Goal: Navigation & Orientation: Understand site structure

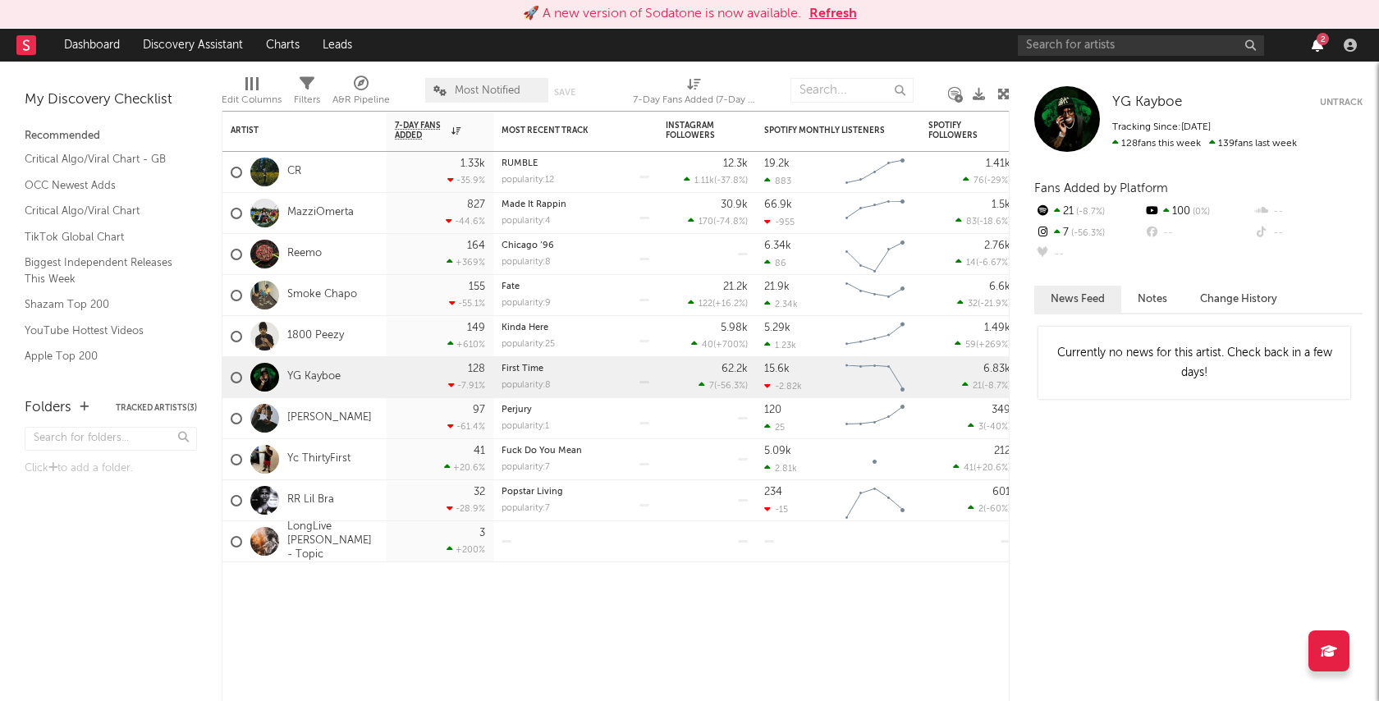
click at [1318, 45] on icon "button" at bounding box center [1317, 45] width 11 height 13
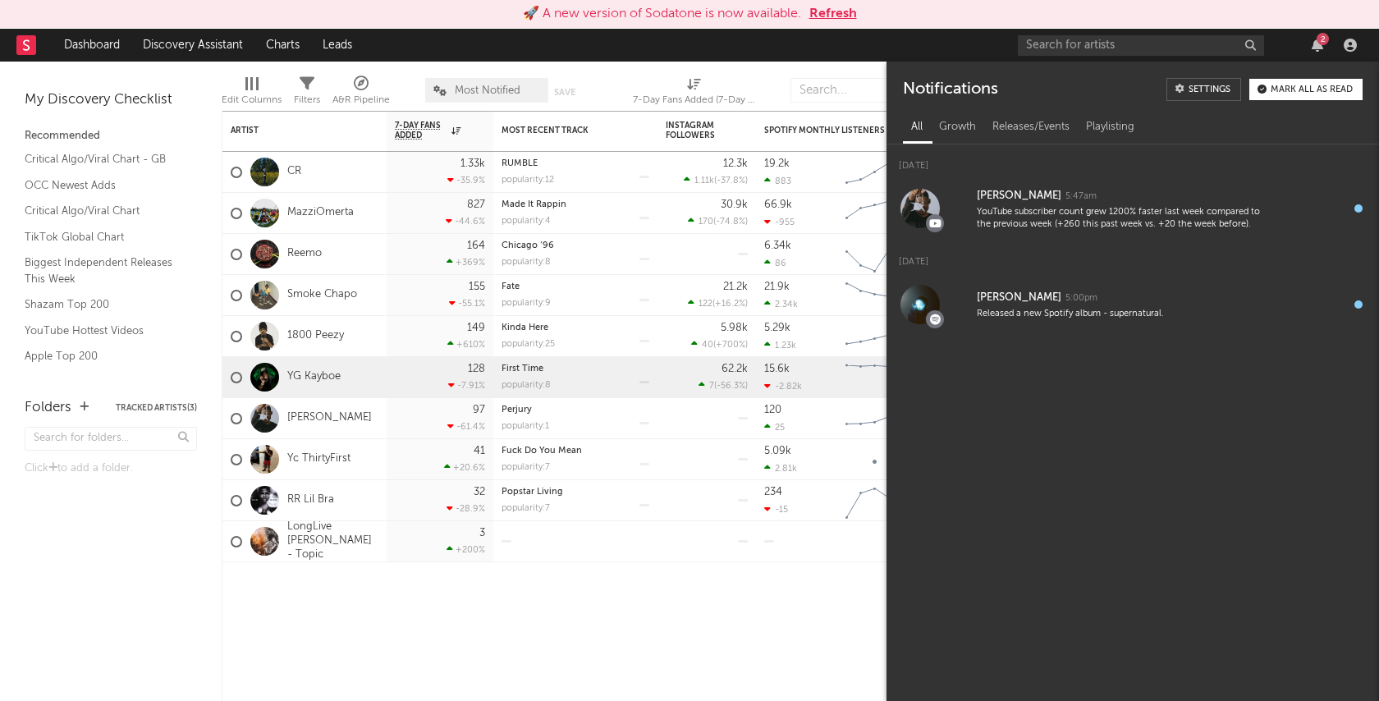
click at [977, 39] on nav "Dashboard Discovery Assistant Charts Leads 2" at bounding box center [689, 45] width 1379 height 33
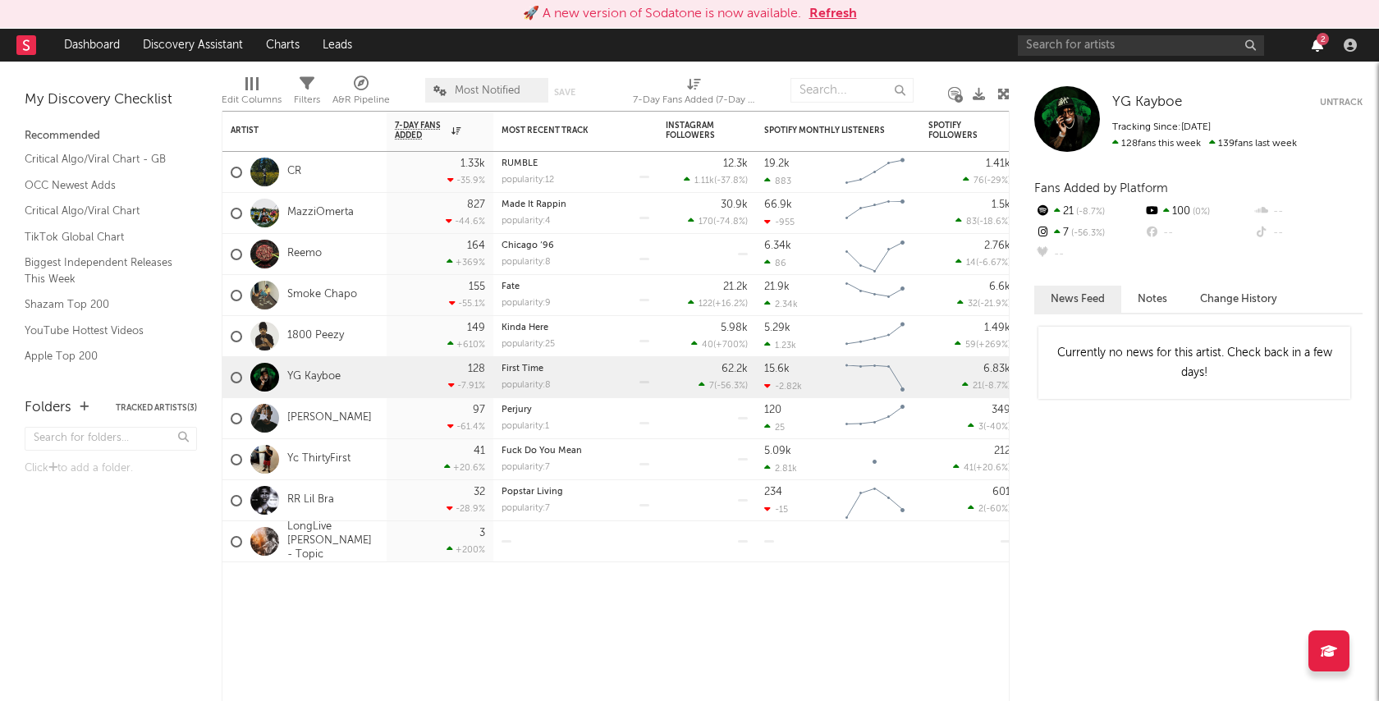
click at [1314, 45] on icon "button" at bounding box center [1317, 45] width 11 height 13
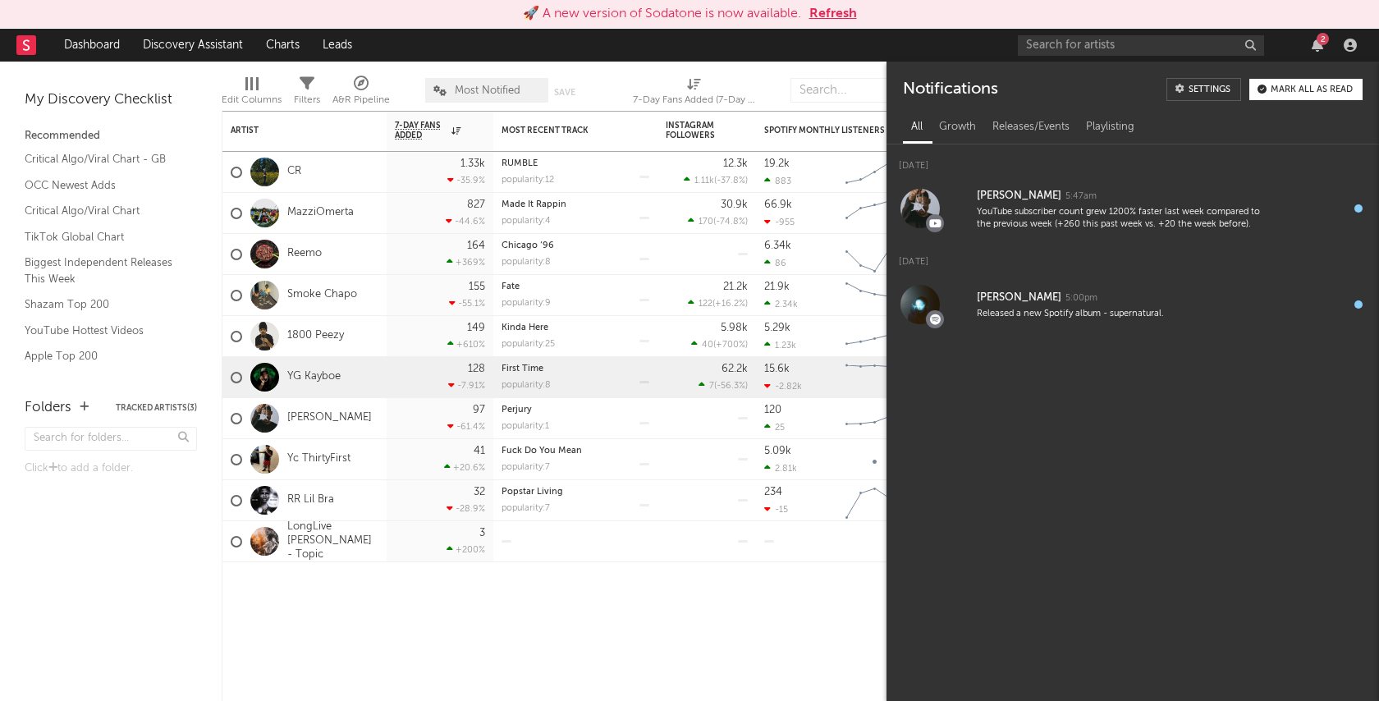
click at [949, 53] on nav "Dashboard Discovery Assistant Charts Leads 2" at bounding box center [689, 45] width 1379 height 33
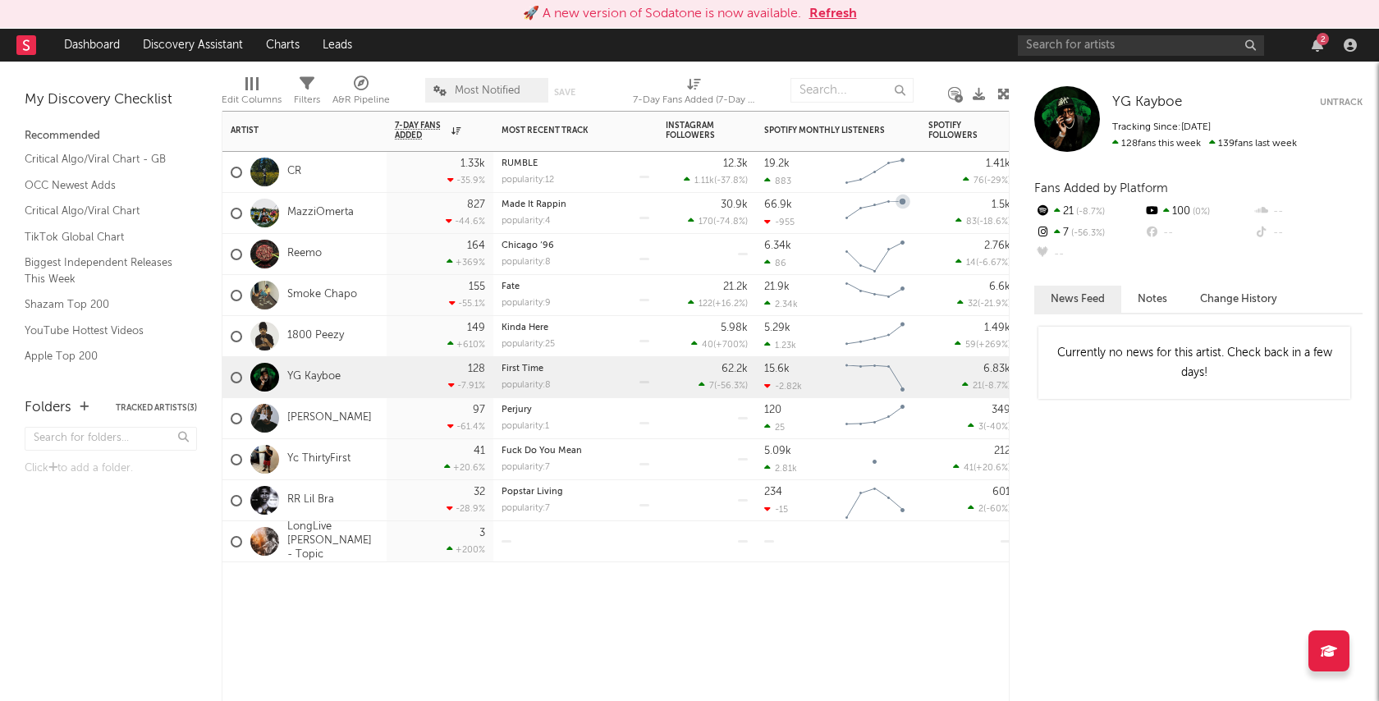
click at [935, 599] on div at bounding box center [969, 586] width 99 height 49
click at [970, 37] on nav "Dashboard Discovery Assistant Charts Leads 2" at bounding box center [689, 45] width 1379 height 33
click at [837, 612] on div "Artist Notifications 7-Day Fans Added WoW % Change Most Recent Track Popularity…" at bounding box center [616, 406] width 788 height 590
click at [1318, 44] on icon "button" at bounding box center [1317, 45] width 11 height 13
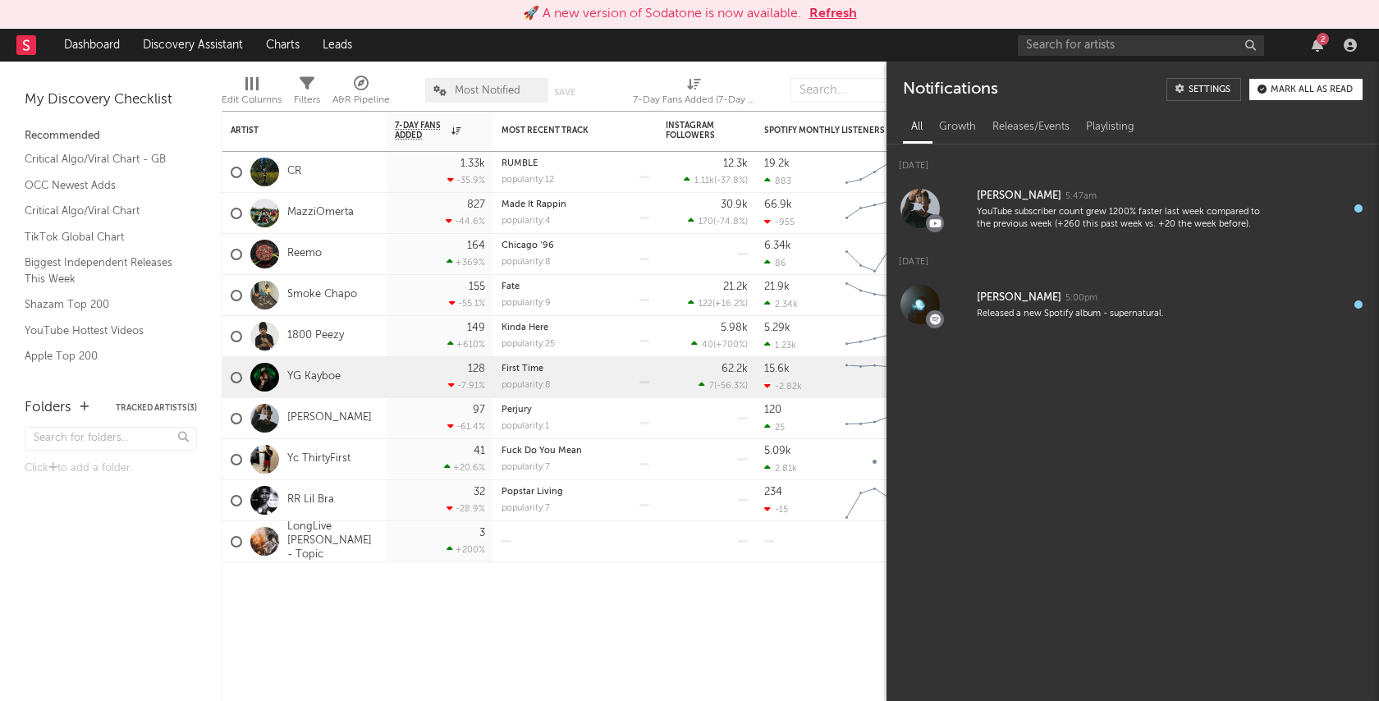
click at [856, 55] on nav "Dashboard Discovery Assistant Charts Leads 2" at bounding box center [689, 45] width 1379 height 33
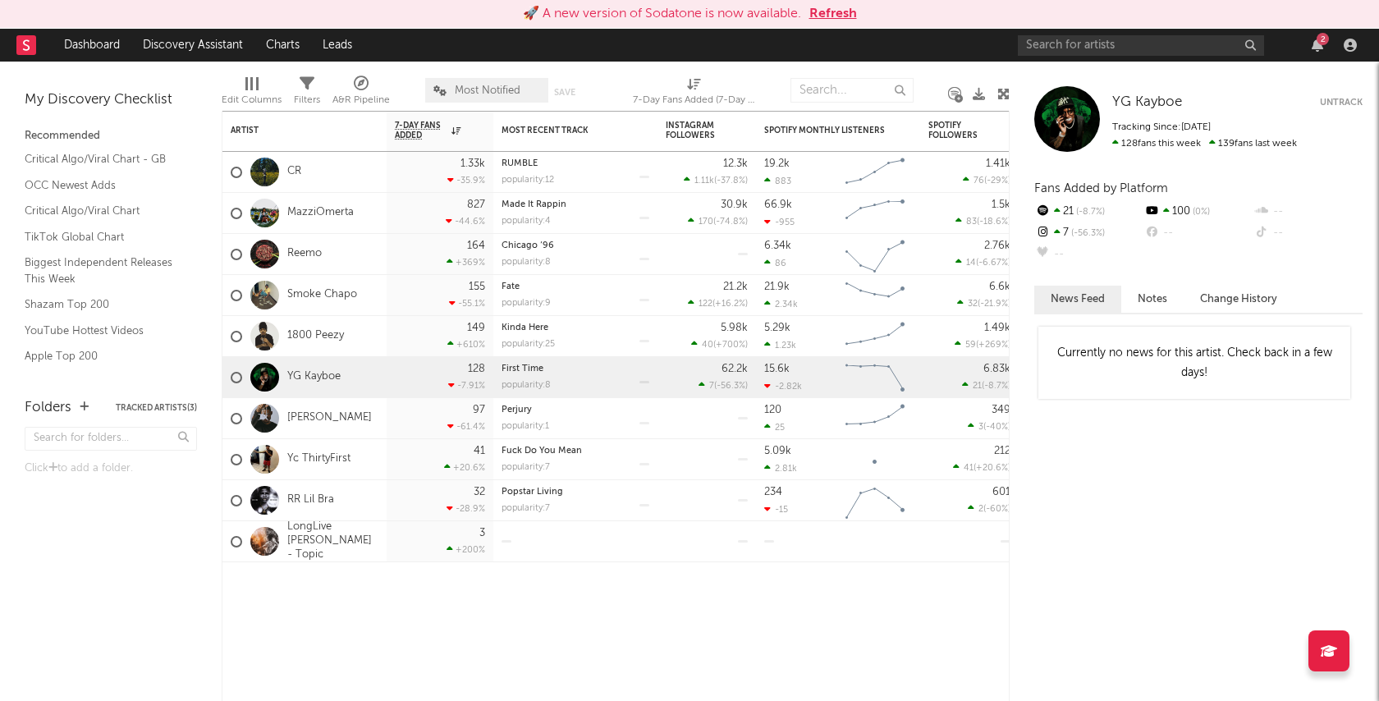
click at [752, 76] on div "7-Day Fans Added (7-Day Fans Added)" at bounding box center [694, 94] width 123 height 48
click at [859, 62] on div "Edit Columns Filters A&R Pipeline Most Notified Save Save as 7-Day Fans Added (…" at bounding box center [616, 86] width 788 height 49
click at [915, 612] on div "Artist Notifications 7-Day Fans Added WoW % Change Most Recent Track Popularity…" at bounding box center [616, 406] width 788 height 590
click at [993, 76] on div "Edit Columns Filters A&R Pipeline Most Notified Save Save as 7-Day Fans Added (…" at bounding box center [616, 86] width 788 height 49
click at [621, 76] on div "Edit Columns Filters A&R Pipeline Most Notified Save Save as 7-Day Fans Added (…" at bounding box center [616, 86] width 788 height 49
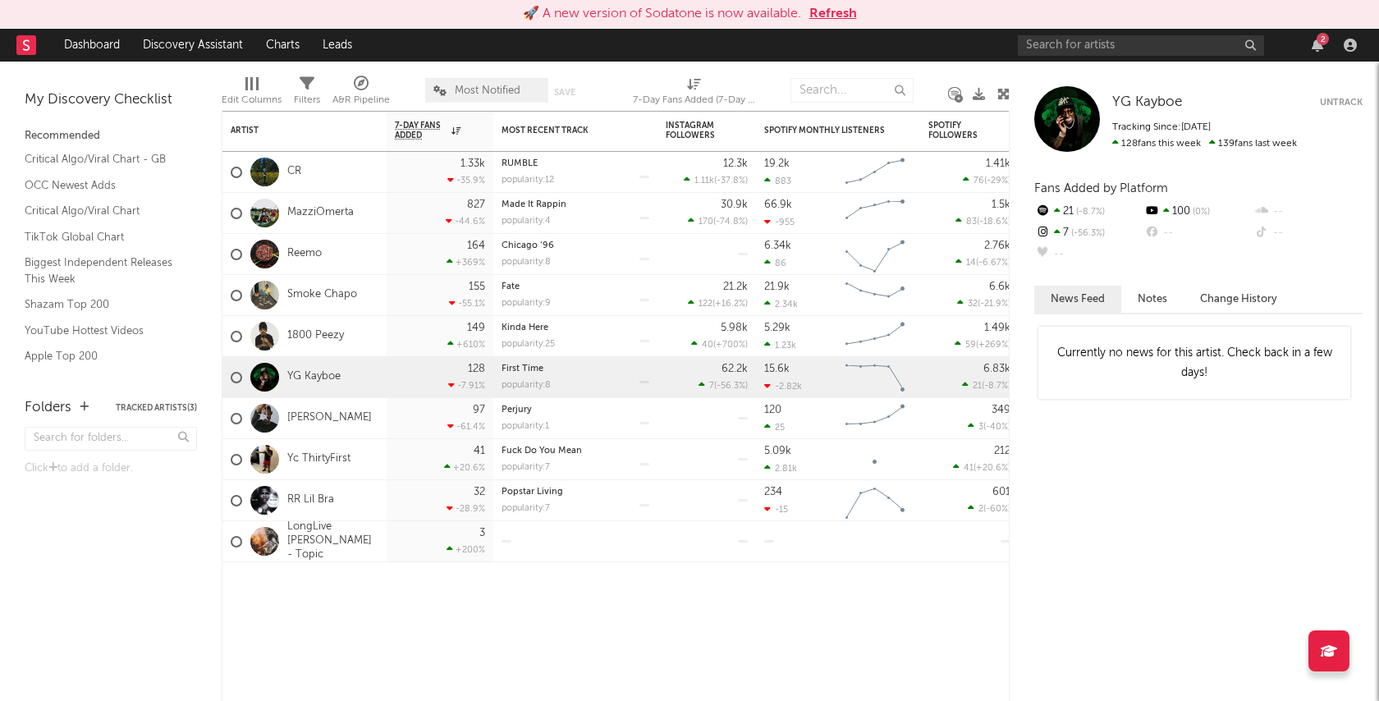
click at [972, 43] on nav "Dashboard Discovery Assistant Charts Leads 2" at bounding box center [689, 45] width 1379 height 33
click at [1313, 48] on icon "button" at bounding box center [1317, 45] width 11 height 13
click at [953, 45] on nav "Dashboard Discovery Assistant Charts Leads 2" at bounding box center [689, 45] width 1379 height 33
click at [989, 50] on nav "Dashboard Discovery Assistant Charts Leads 2" at bounding box center [689, 45] width 1379 height 33
click at [970, 43] on nav "Dashboard Discovery Assistant Charts Leads 2" at bounding box center [689, 45] width 1379 height 33
